Goal: Contribute content

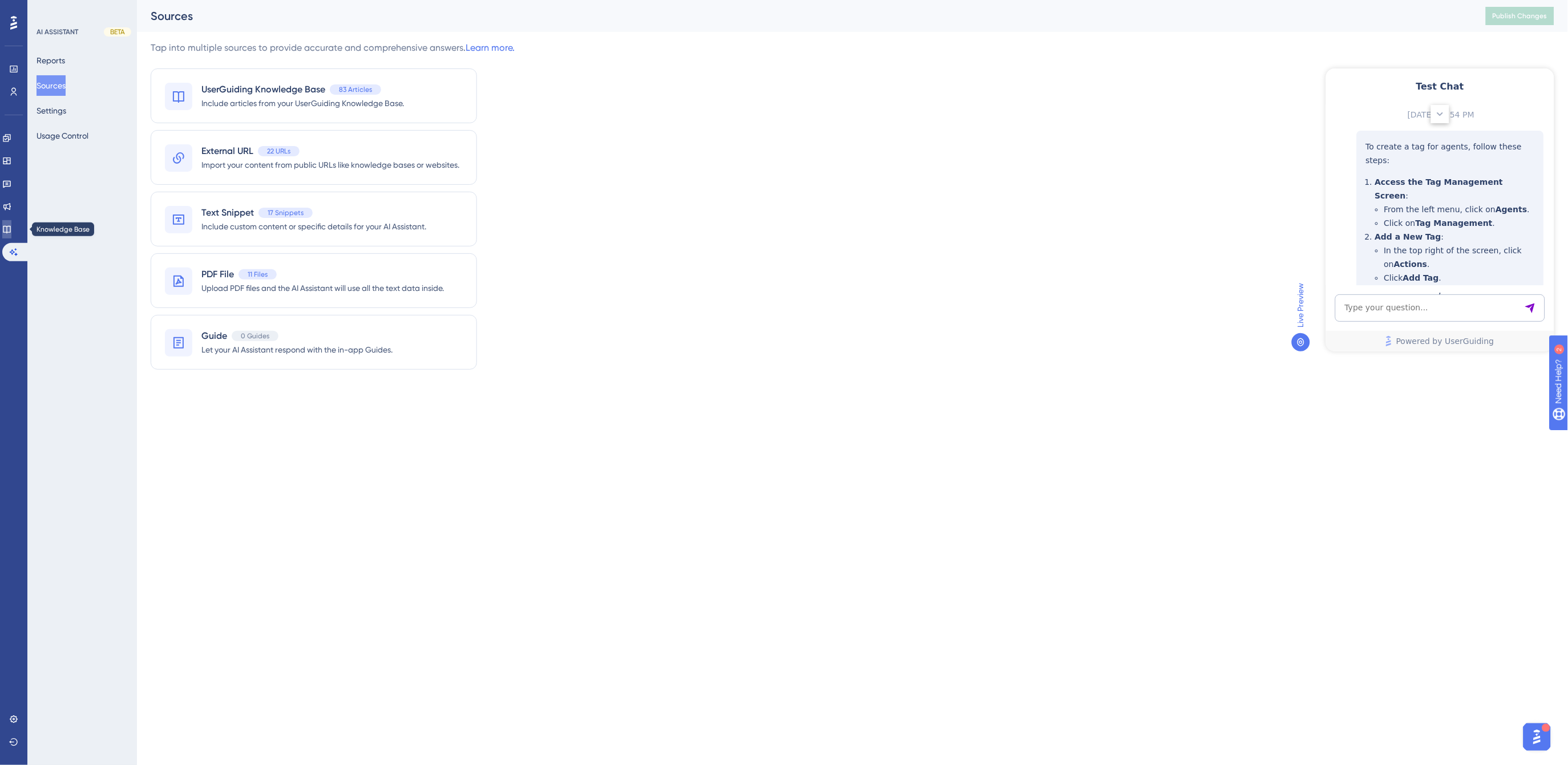
drag, startPoint x: 13, startPoint y: 226, endPoint x: 21, endPoint y: 226, distance: 8.0
click at [11, 226] on icon at bounding box center [6, 229] width 9 height 9
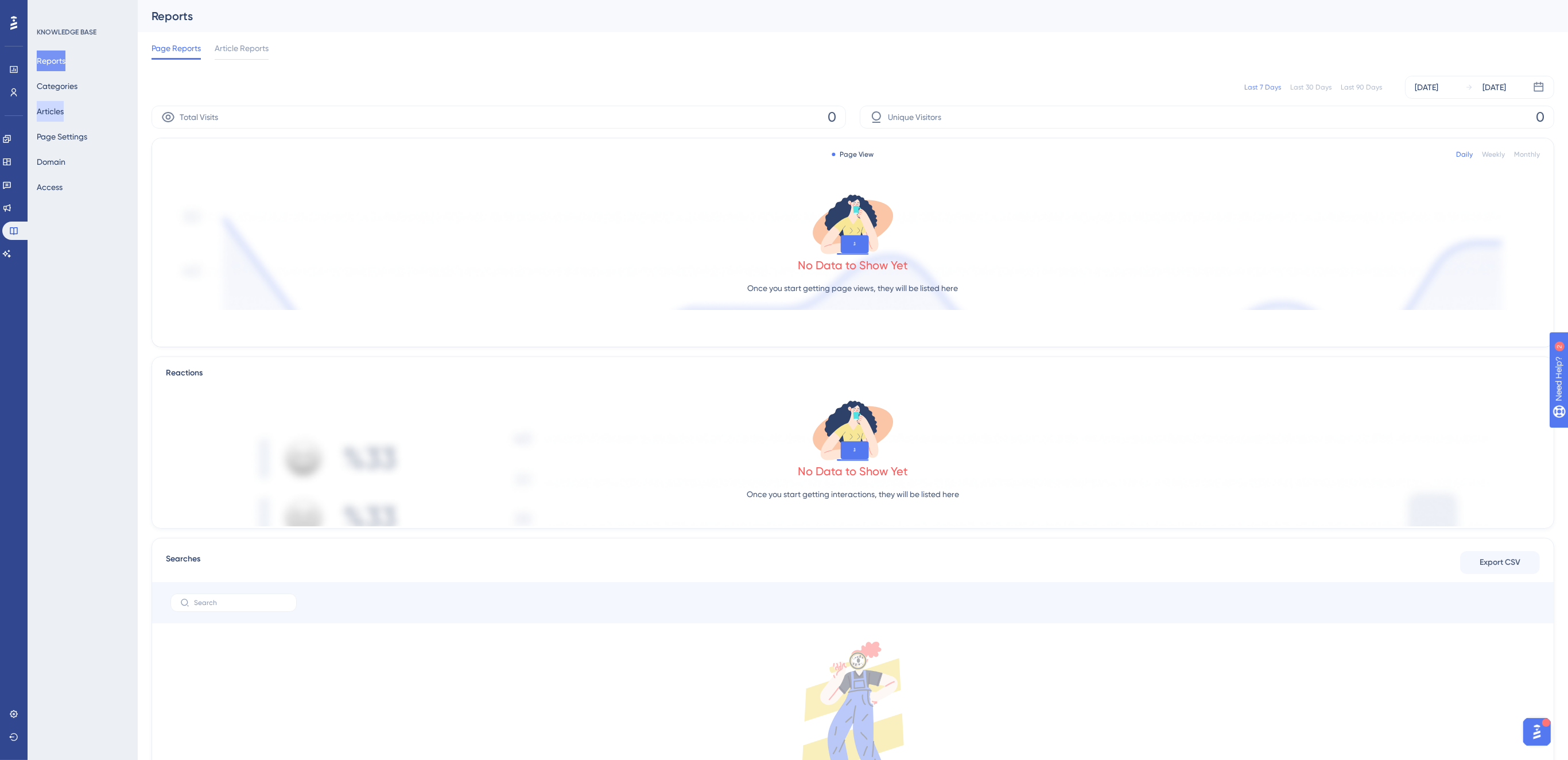
click at [62, 116] on button "Articles" at bounding box center [50, 111] width 27 height 21
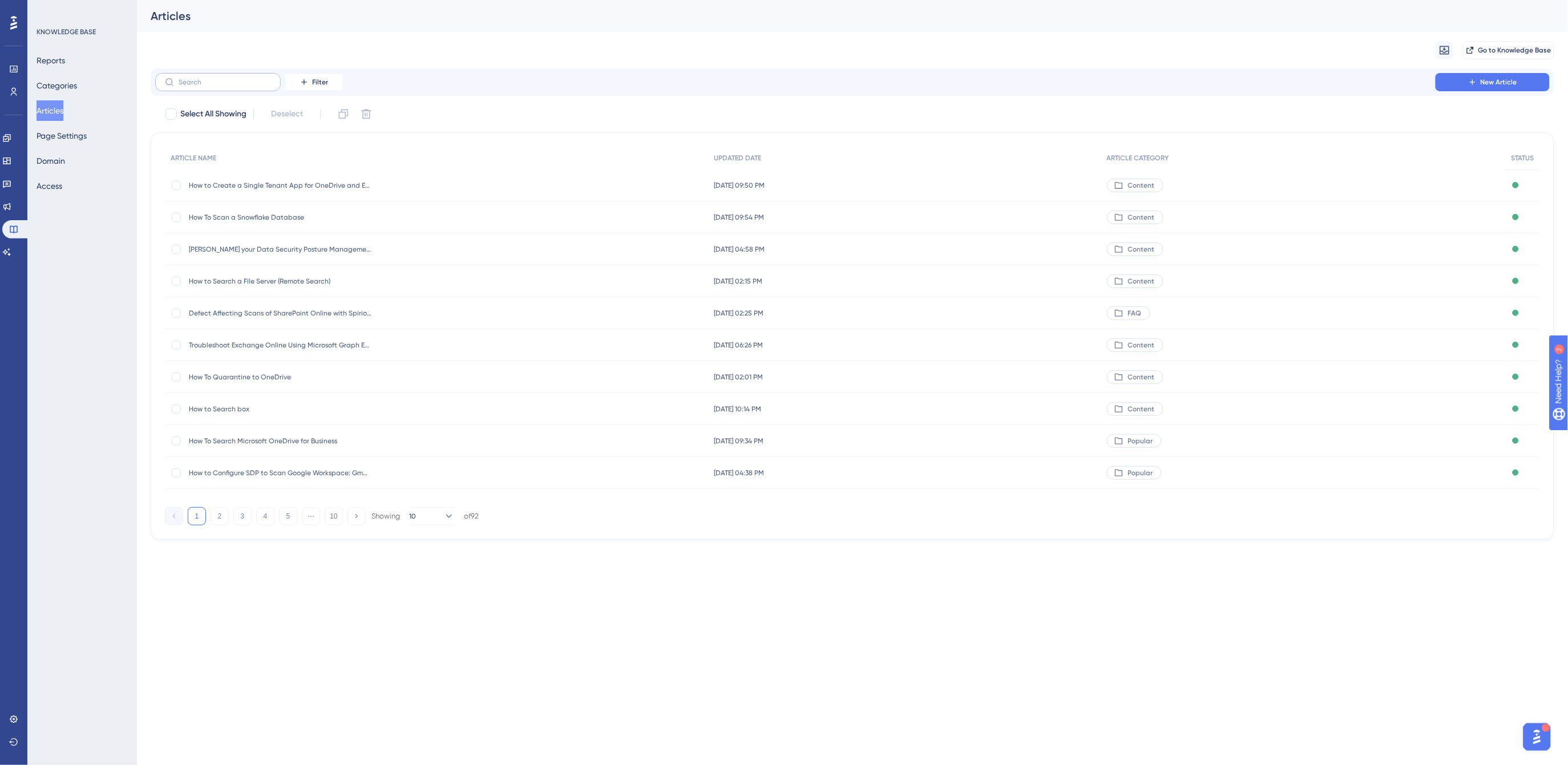
click at [250, 87] on label at bounding box center [218, 82] width 125 height 18
click at [250, 86] on input "text" at bounding box center [225, 81] width 93 height 8
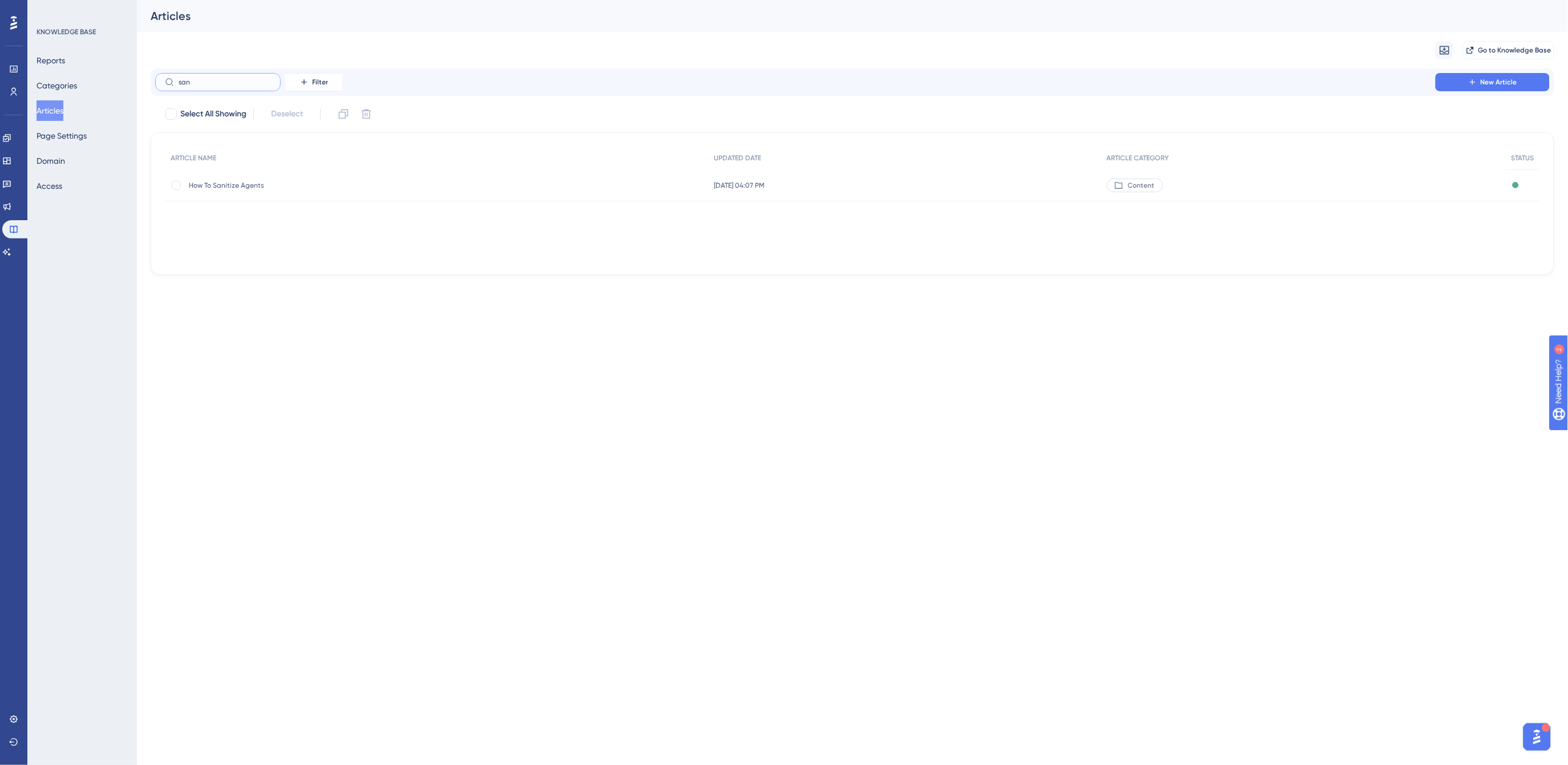
type input "san"
click at [225, 185] on span "How To Sanitize Agents" at bounding box center [280, 185] width 182 height 9
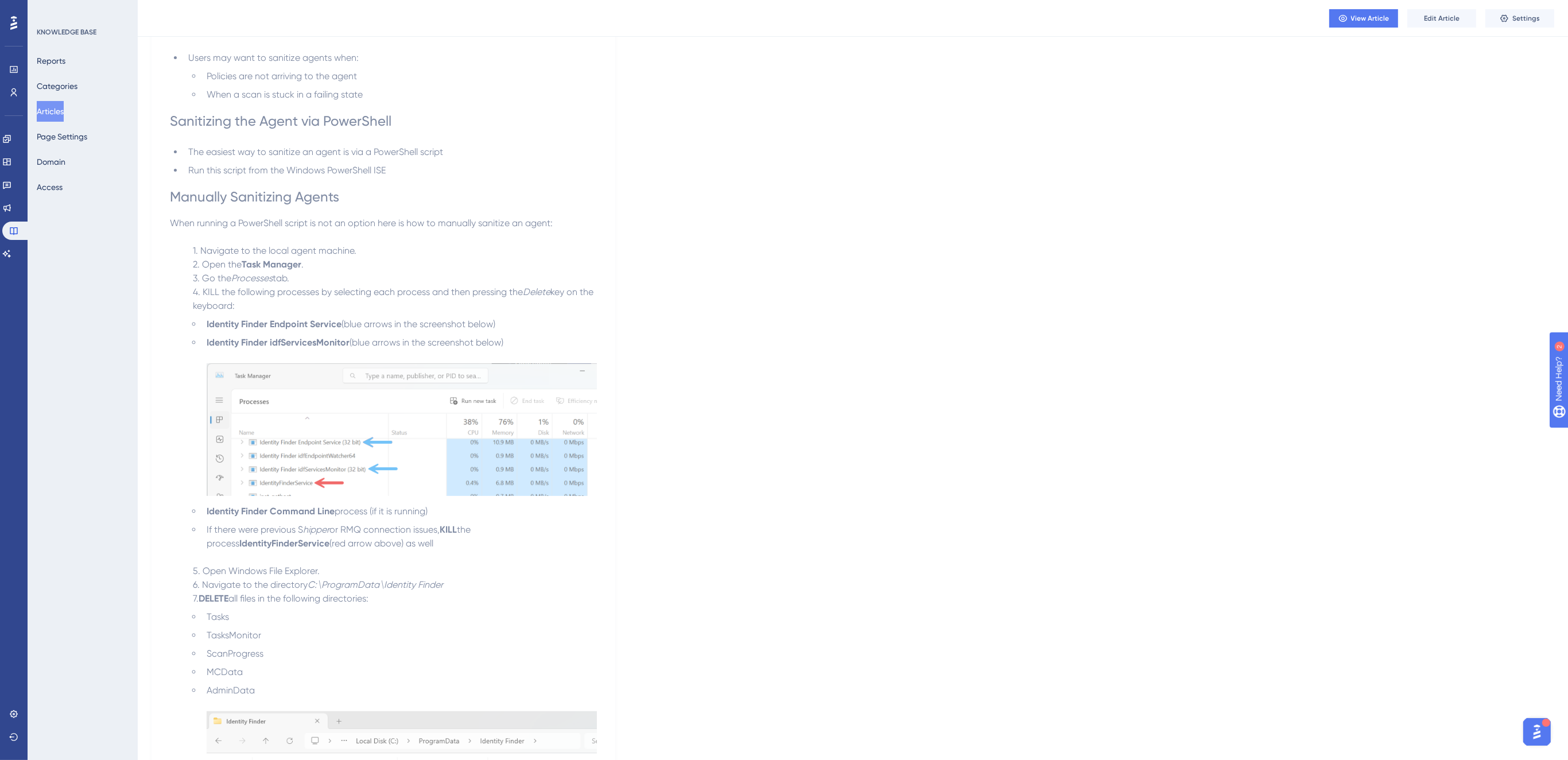
scroll to position [319, 0]
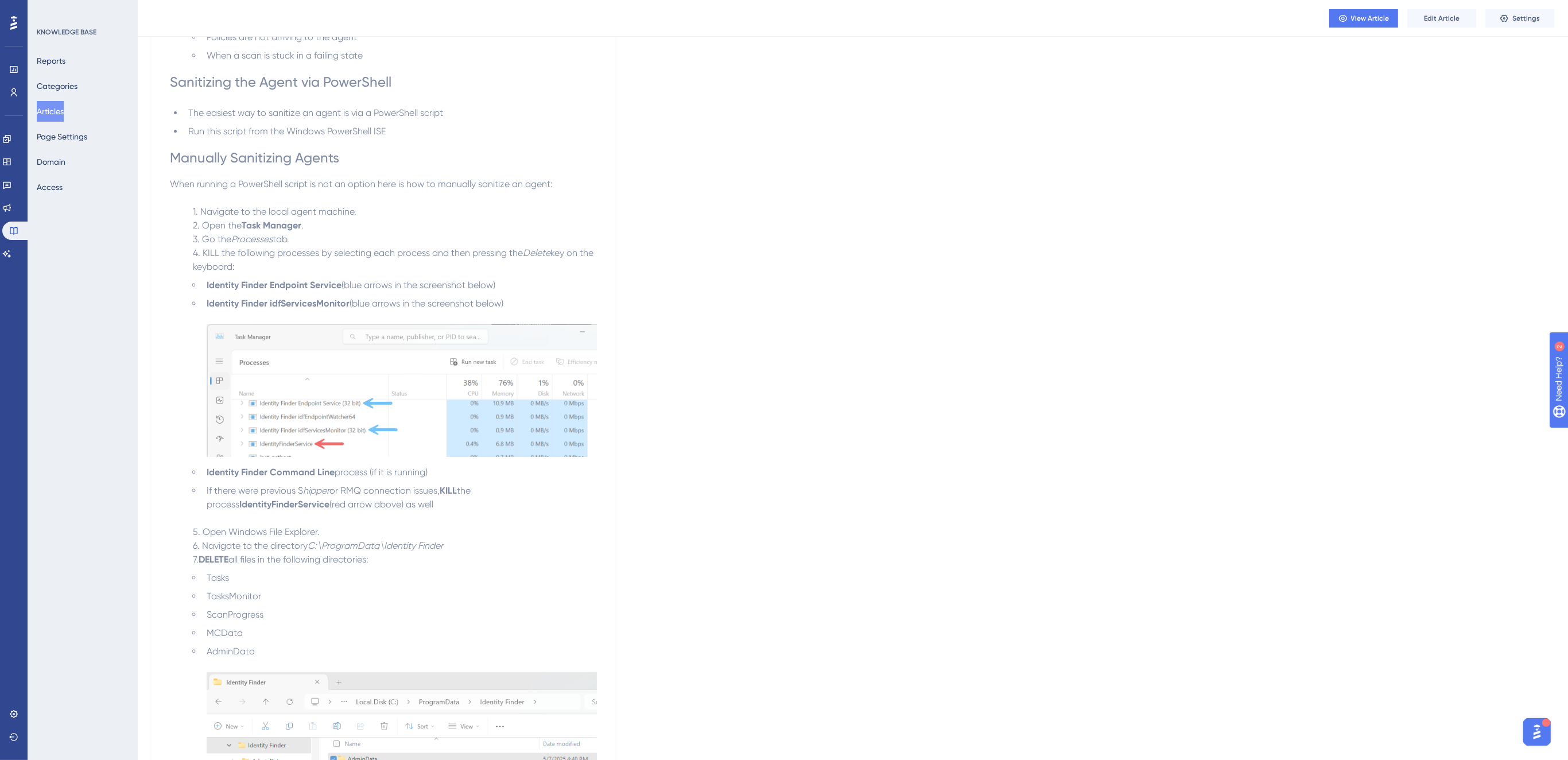
click at [266, 485] on span "If there were previous S" at bounding box center [255, 491] width 97 height 11
click at [1438, 16] on span "Edit Article" at bounding box center [1441, 18] width 36 height 9
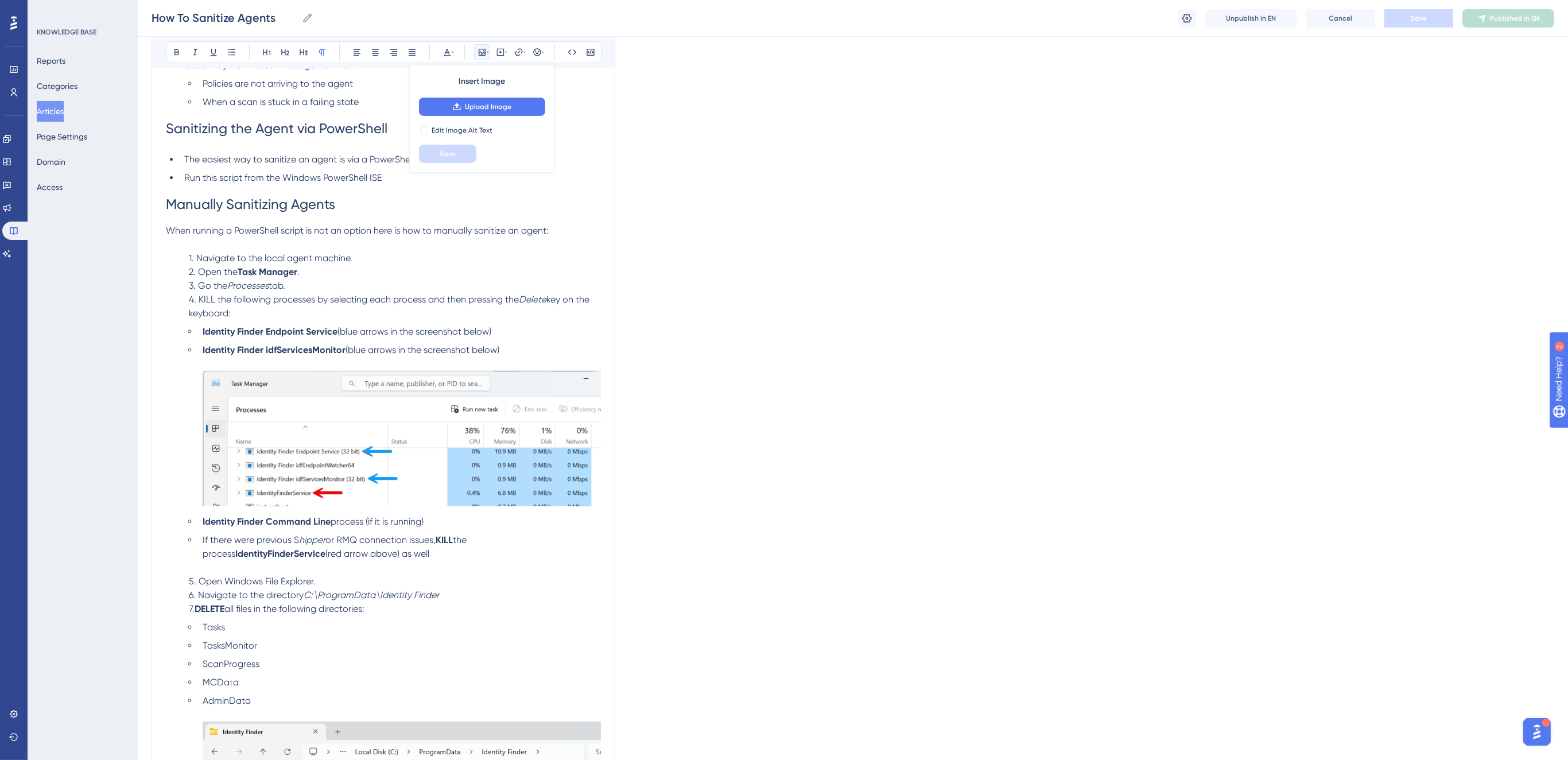
scroll to position [445, 0]
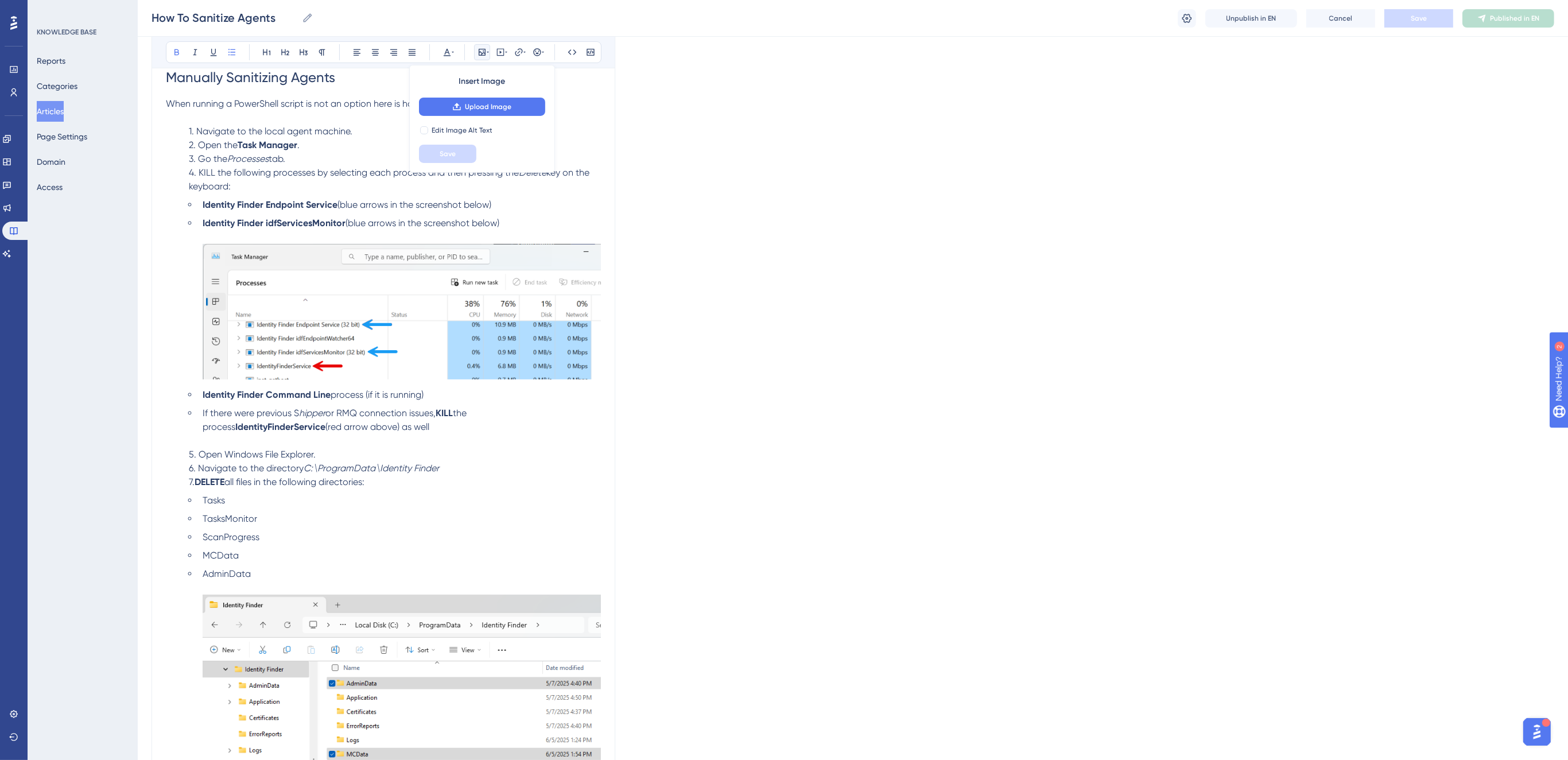
click at [232, 397] on strong "Identity Finder Command Line" at bounding box center [266, 395] width 128 height 11
click at [365, 394] on span "process (if it is running)" at bounding box center [377, 395] width 93 height 11
click at [432, 395] on li "Identity Finder Command Line process (if it is running)" at bounding box center [400, 395] width 403 height 14
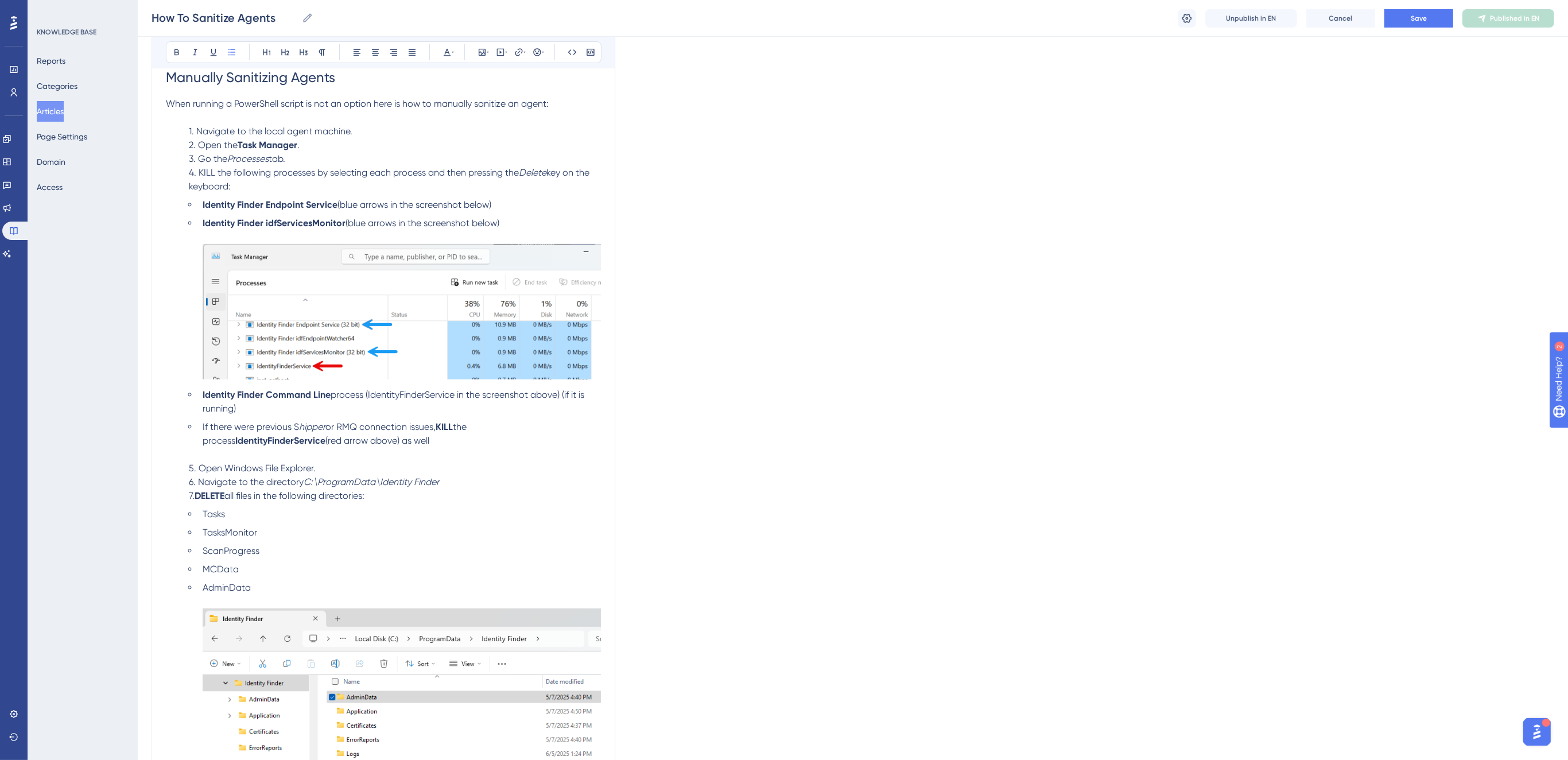
drag, startPoint x: 566, startPoint y: 394, endPoint x: 566, endPoint y: 403, distance: 9.0
click at [566, 403] on li "Identity Finder Command Line process (IdentityFinderService in the screenshot a…" at bounding box center [400, 401] width 403 height 27
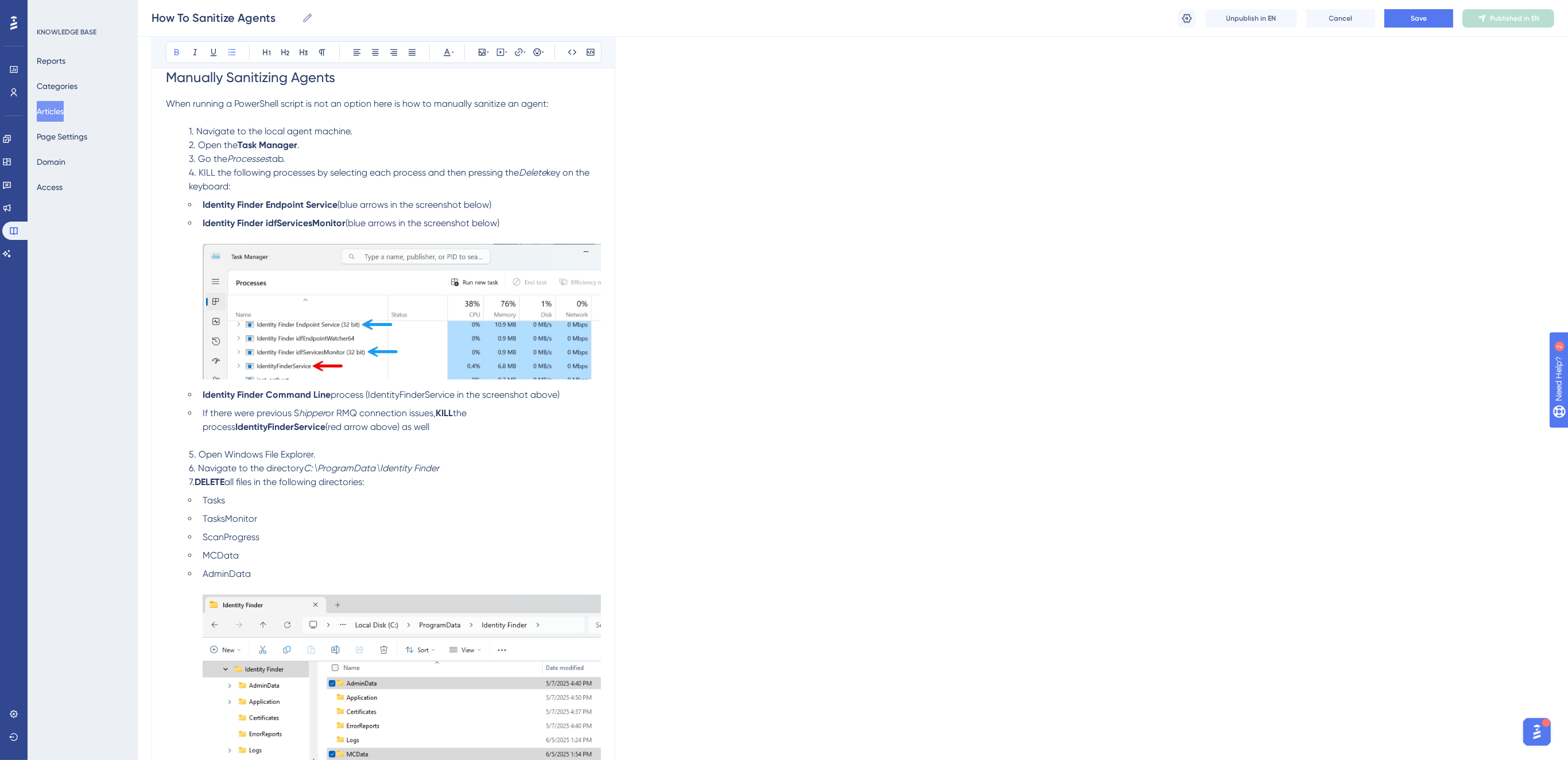
click at [205, 393] on strong "Identity Finder Command Line" at bounding box center [266, 395] width 128 height 11
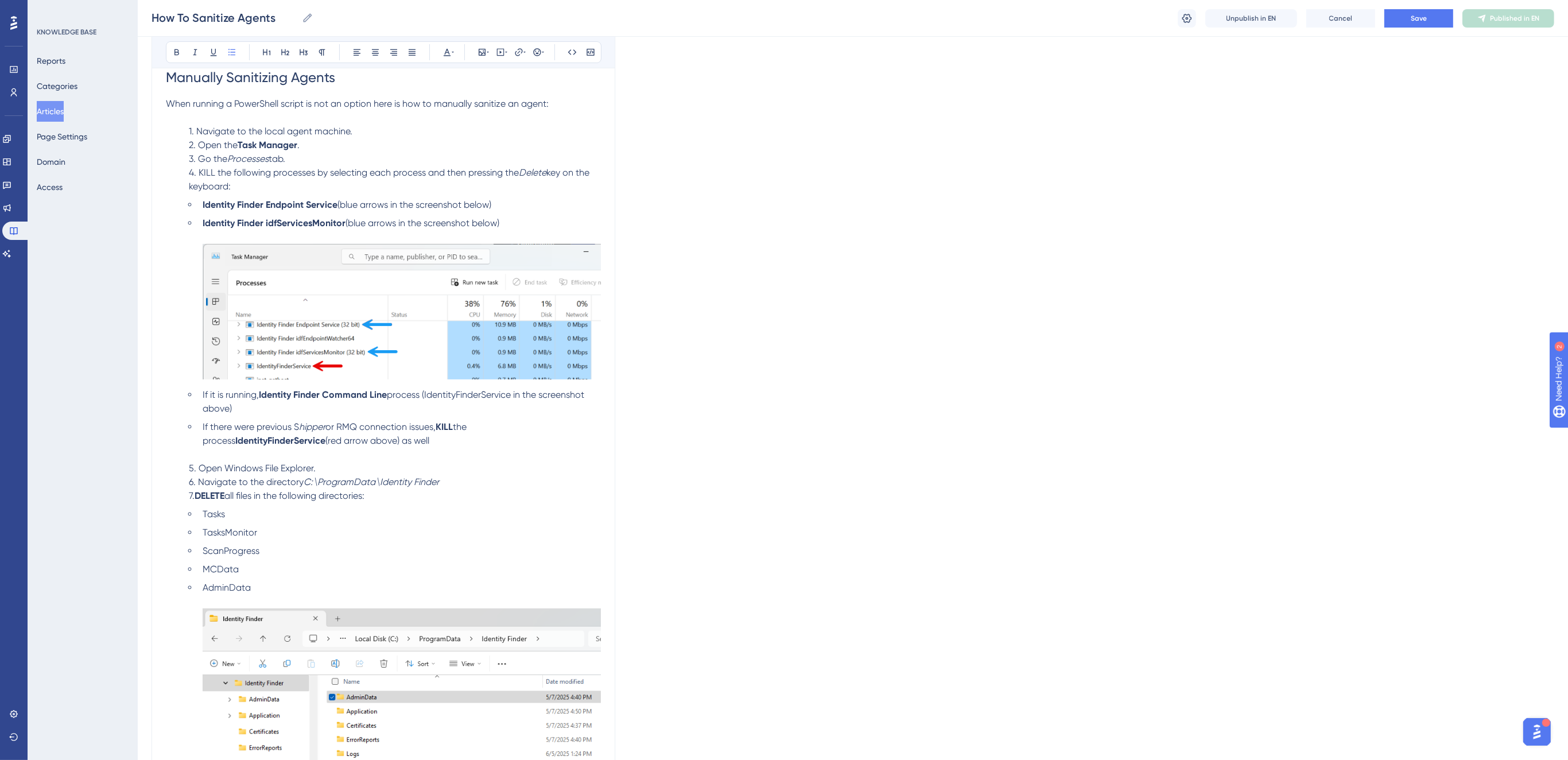
drag, startPoint x: 428, startPoint y: 396, endPoint x: 432, endPoint y: 403, distance: 8.1
click at [432, 403] on li "If it is running, Identity Finder Command Line process (IdentityFinderService i…" at bounding box center [400, 401] width 403 height 27
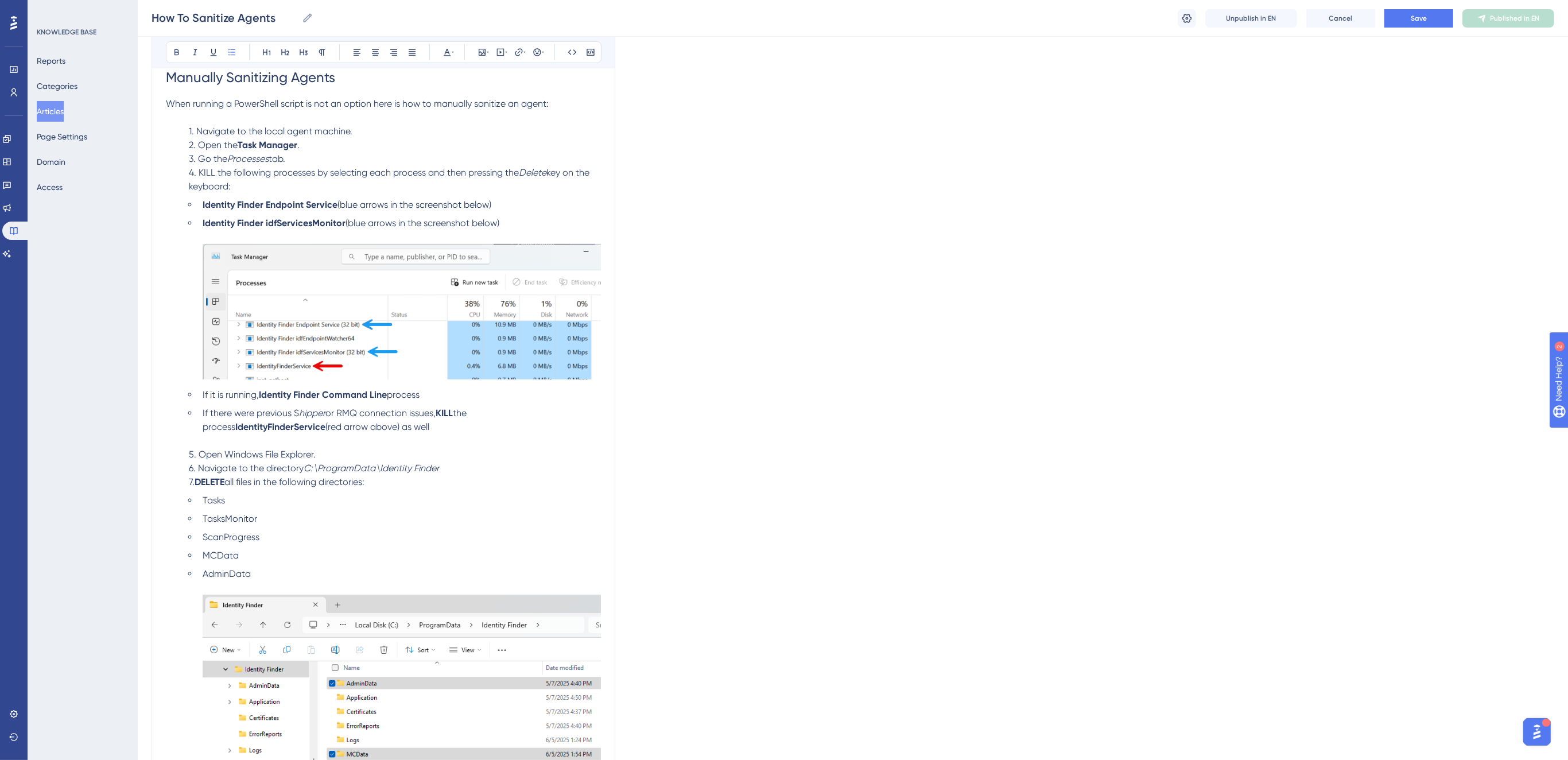
click at [342, 429] on span "(red arrow above) as well" at bounding box center [377, 427] width 104 height 11
click at [500, 428] on li "If there were previous S hipper or RMQ connection issues, KILL the process Iden…" at bounding box center [400, 427] width 403 height 41
click at [514, 414] on li "If there were previous S hipper or RMQ connection issues, KILL the process Iden…" at bounding box center [400, 427] width 403 height 41
click at [197, 469] on span "6. Navigate to the directory" at bounding box center [246, 469] width 115 height 11
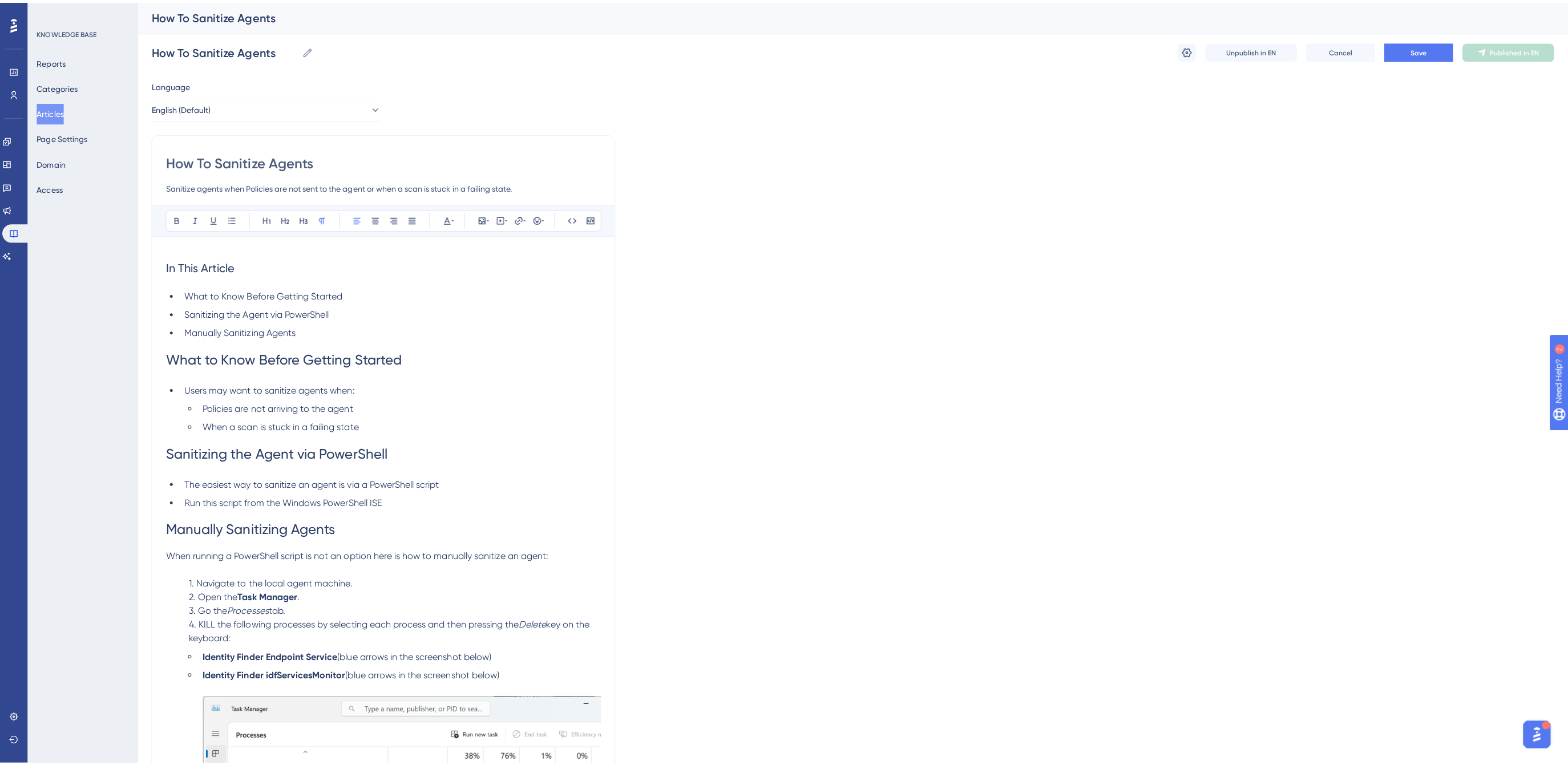
scroll to position [0, 0]
click at [276, 362] on span "What to Know Before Getting Started" at bounding box center [282, 355] width 235 height 16
drag, startPoint x: 249, startPoint y: 356, endPoint x: 175, endPoint y: 361, distance: 74.2
click at [175, 361] on span "What to Know Before Getting Started" at bounding box center [282, 355] width 235 height 16
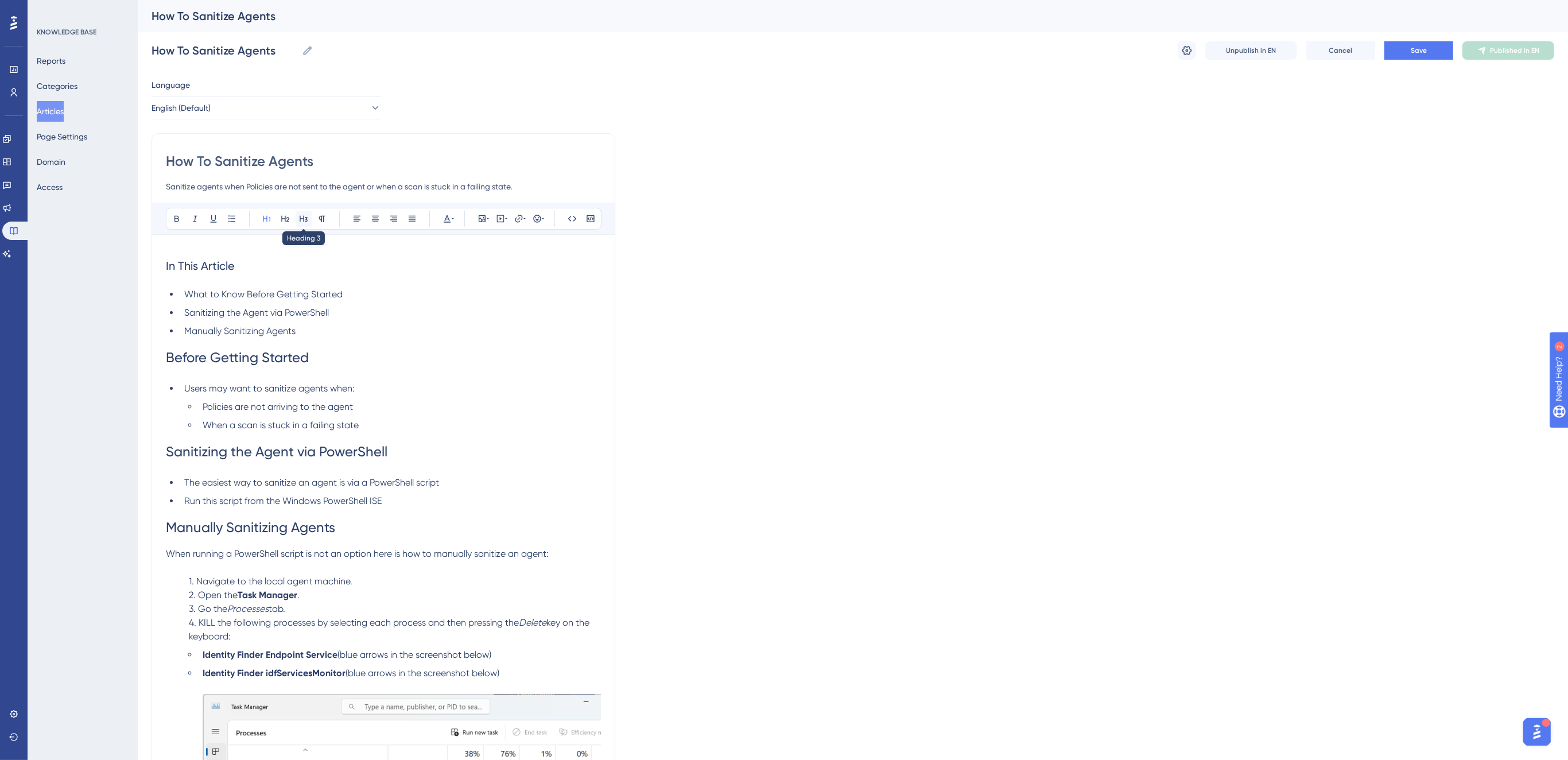
click at [302, 217] on icon at bounding box center [303, 219] width 9 height 9
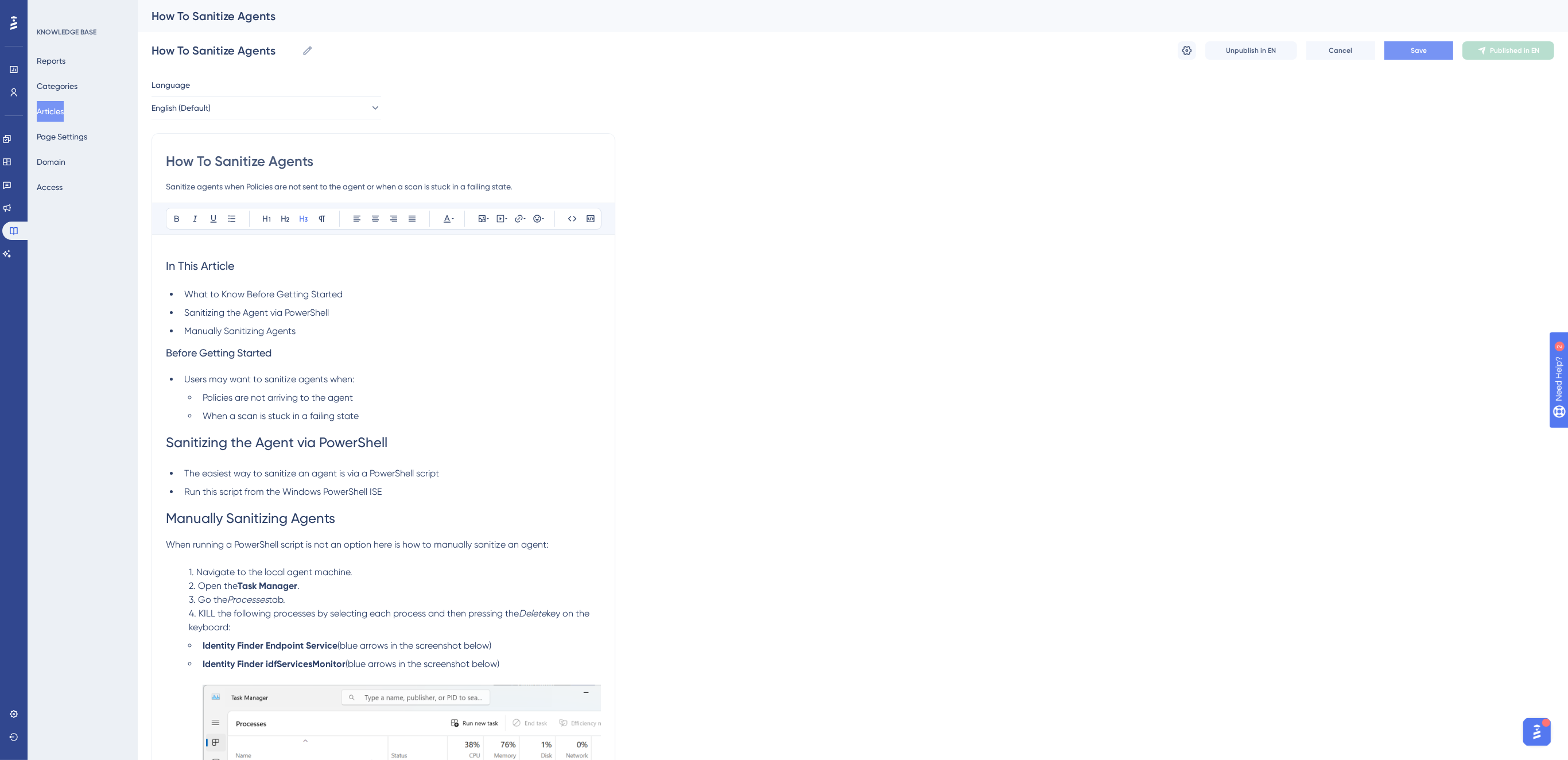
click at [1413, 49] on span "Save" at bounding box center [1418, 50] width 16 height 9
click at [1504, 53] on span "Publish in EN" at bounding box center [1515, 50] width 41 height 9
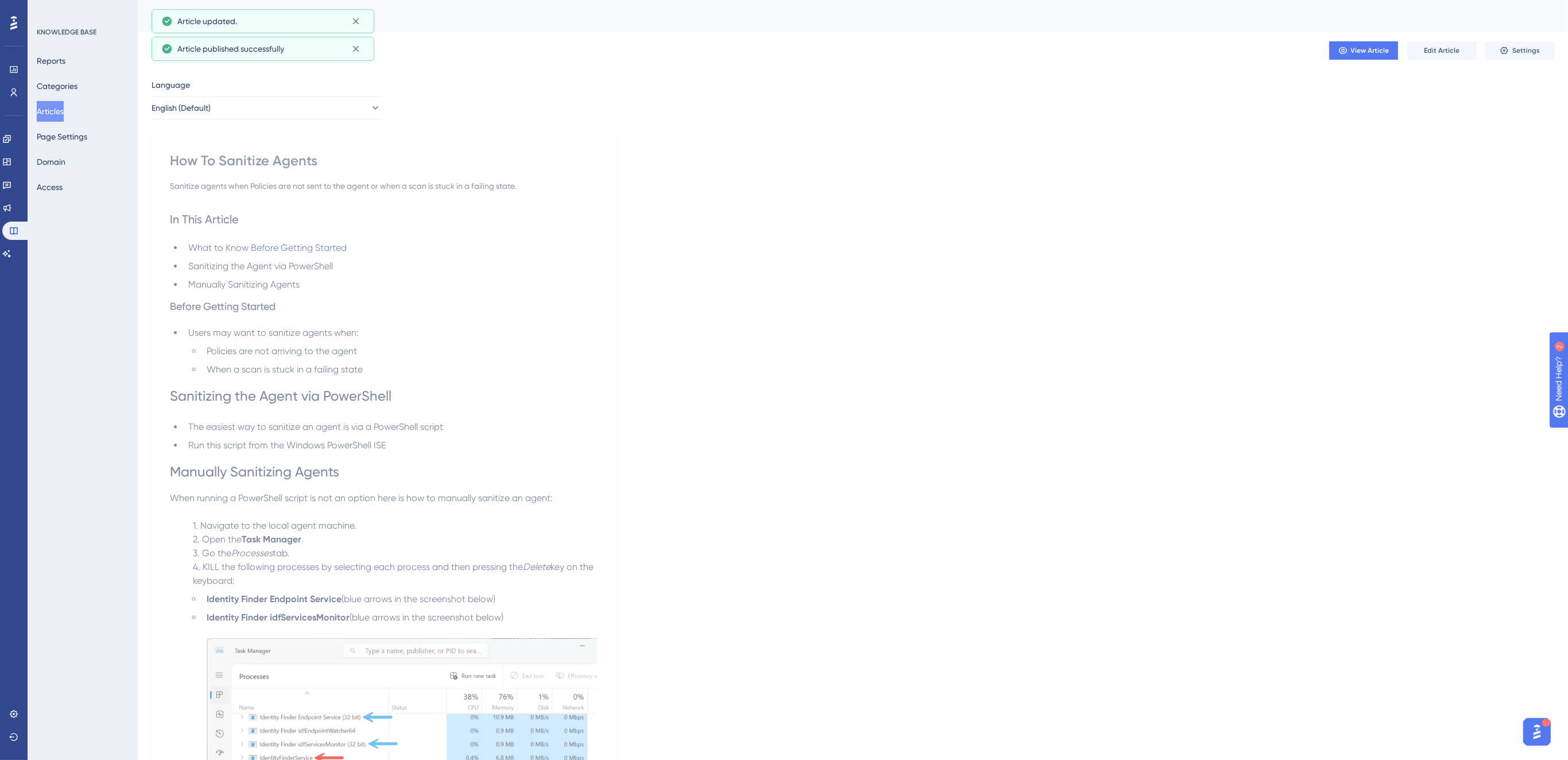
click at [55, 113] on button "Articles" at bounding box center [50, 111] width 27 height 21
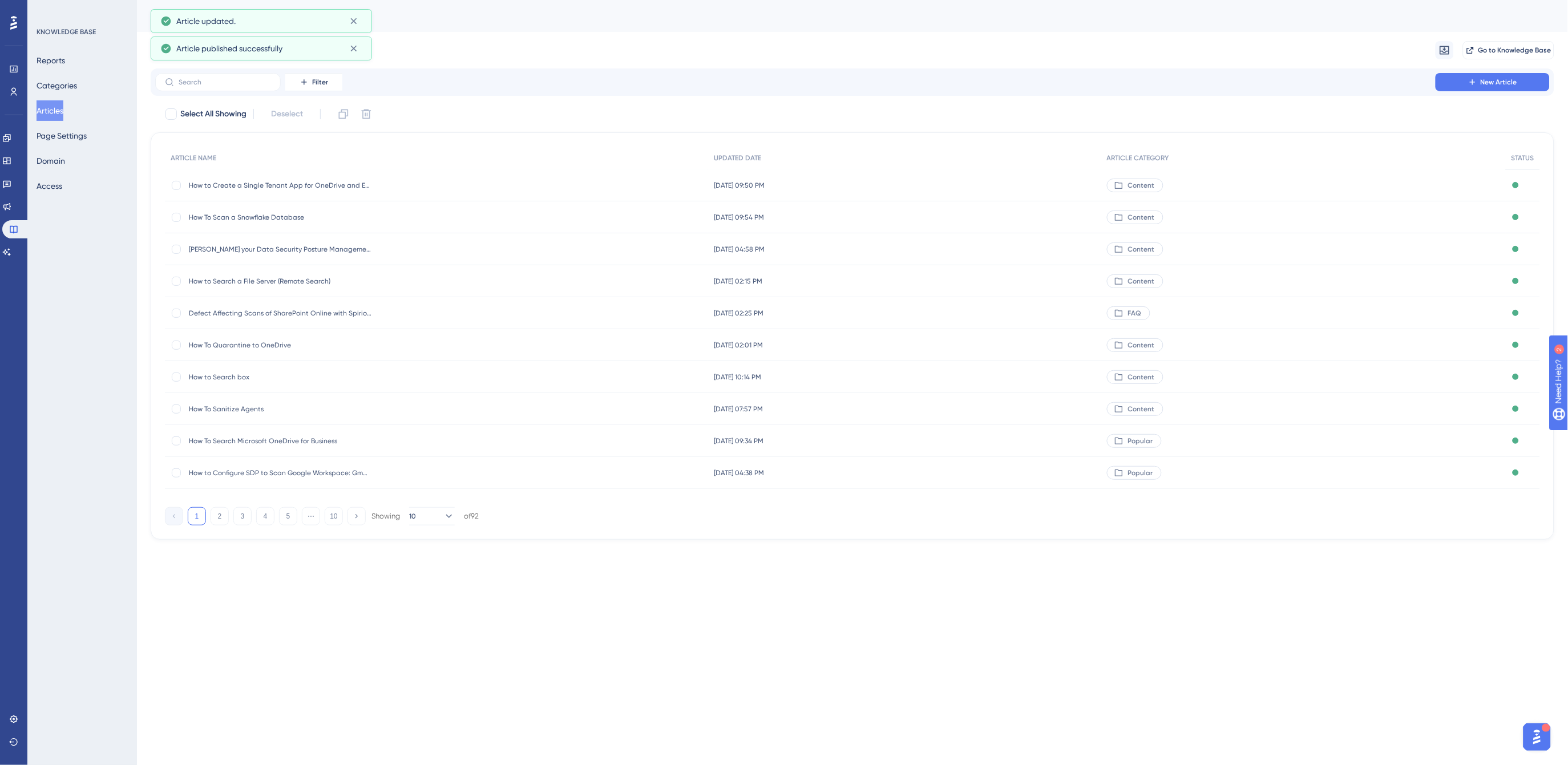
click at [682, 103] on div "Filter New Article Select All Showing Deselect ARTICLE NAME UPDATED DATE ARTICL…" at bounding box center [852, 303] width 1404 height 471
click at [9, 140] on icon at bounding box center [6, 138] width 9 height 9
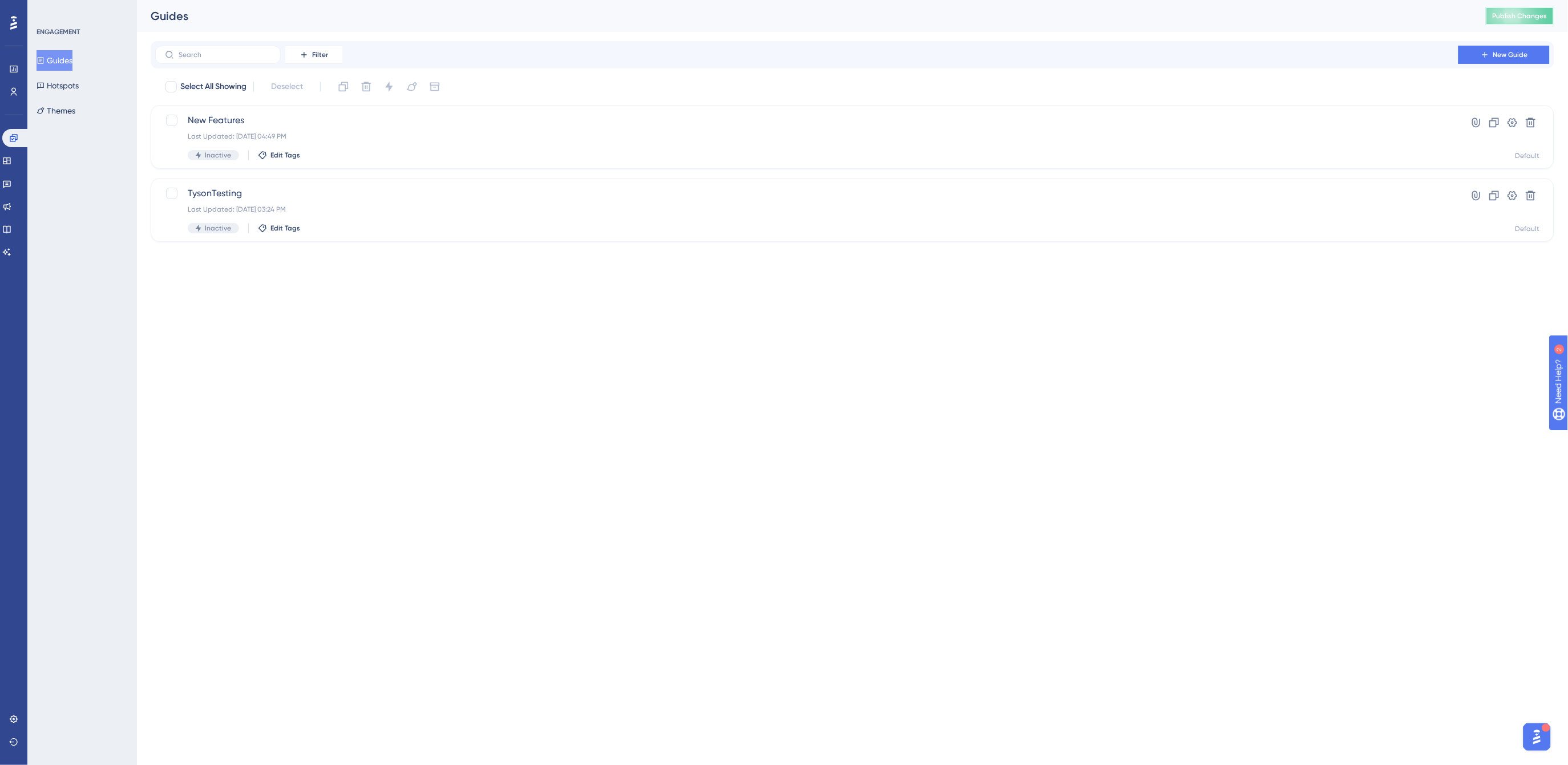
click at [1531, 20] on button "Publish Changes" at bounding box center [1520, 16] width 68 height 18
click at [1521, 14] on span "Publish Changes" at bounding box center [1520, 15] width 55 height 9
